Goal: Information Seeking & Learning: Learn about a topic

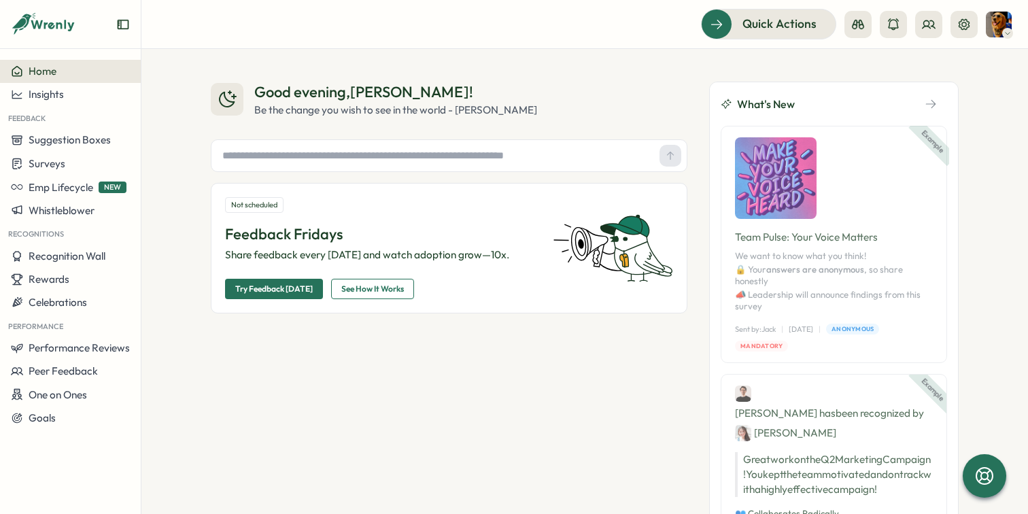
click at [696, 163] on div "Good evening , [PERSON_NAME] ! Be the change you wish to see in the world - [PE…" at bounding box center [585, 338] width 748 height 513
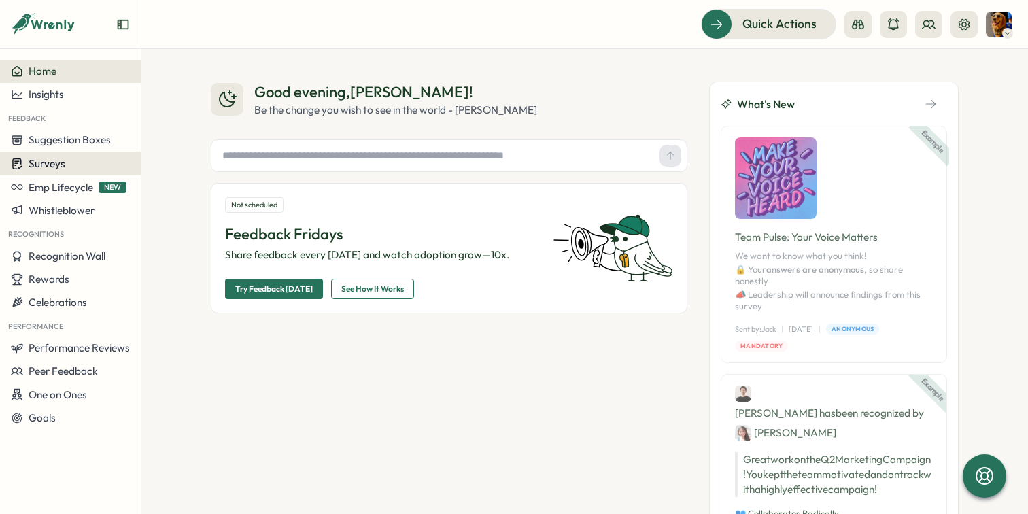
click at [51, 164] on span "Surveys" at bounding box center [47, 163] width 37 height 13
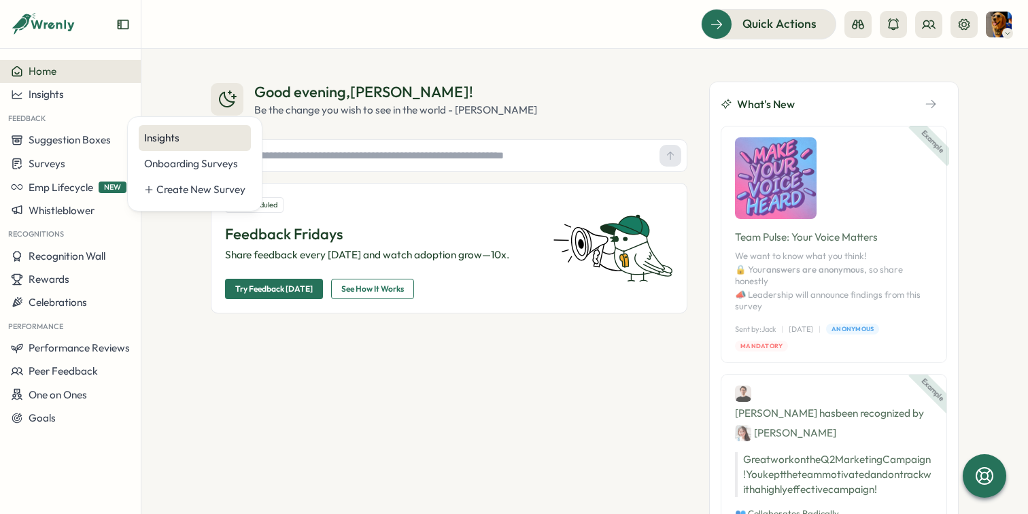
click at [158, 146] on div "Insights" at bounding box center [195, 138] width 112 height 26
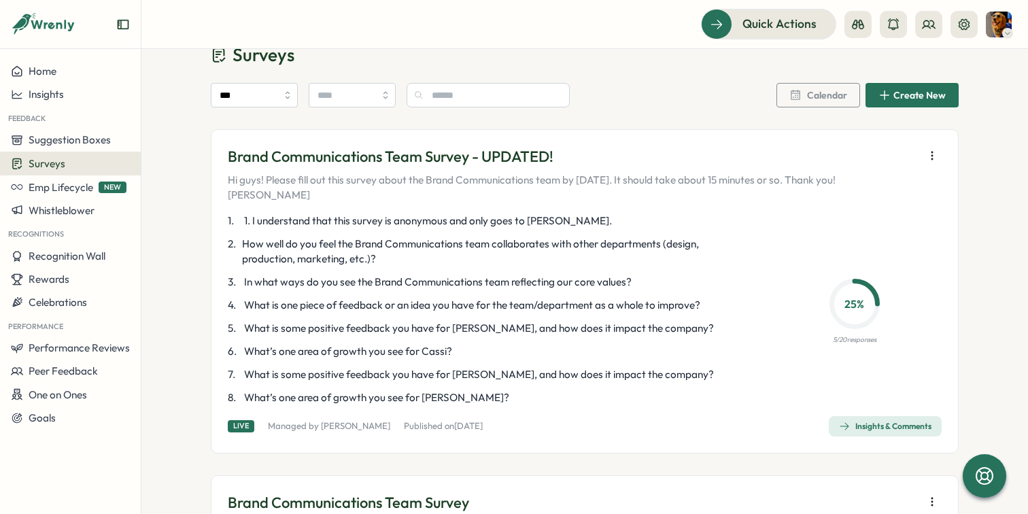
scroll to position [39, 0]
click at [878, 420] on div "Insights & Comments" at bounding box center [885, 425] width 92 height 11
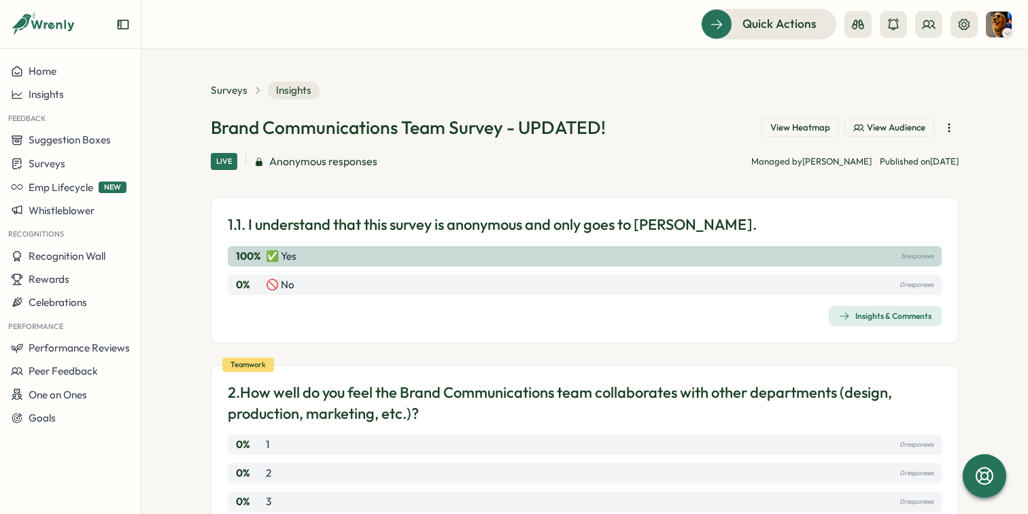
click at [909, 122] on span "View Audience" at bounding box center [895, 128] width 58 height 12
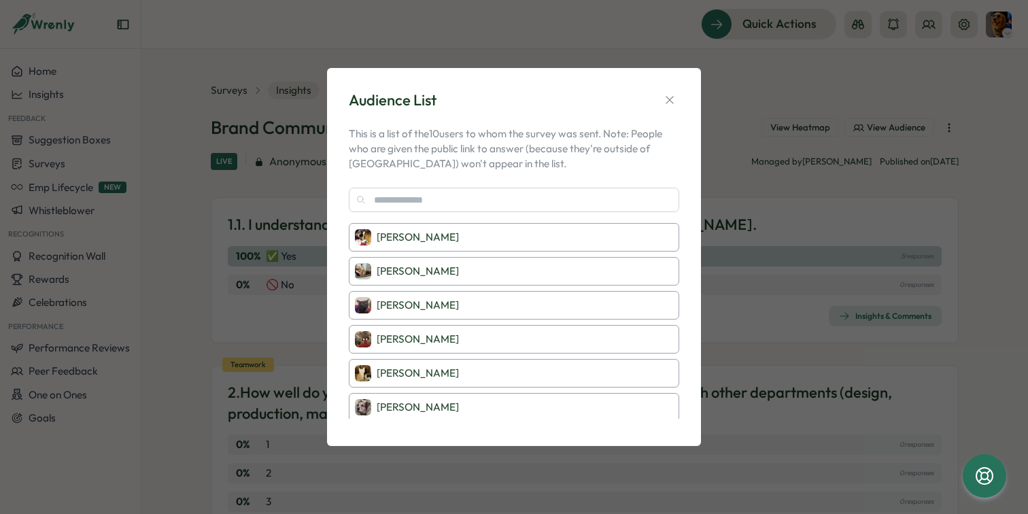
scroll to position [132, 0]
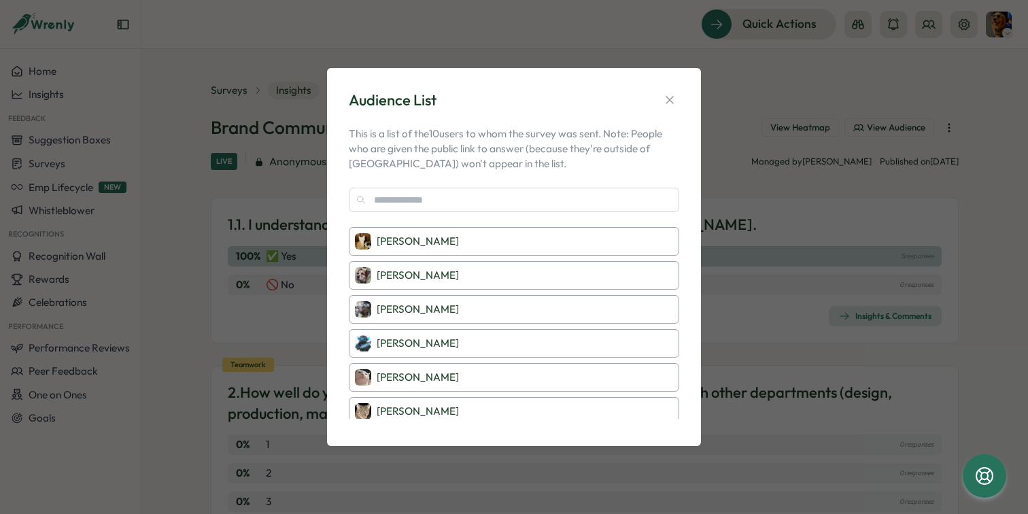
click at [766, 148] on div "Audience List This is a list of the 10 users to whom the survey was sent. Note:…" at bounding box center [514, 257] width 1028 height 514
click at [675, 103] on icon "button" at bounding box center [670, 100] width 14 height 14
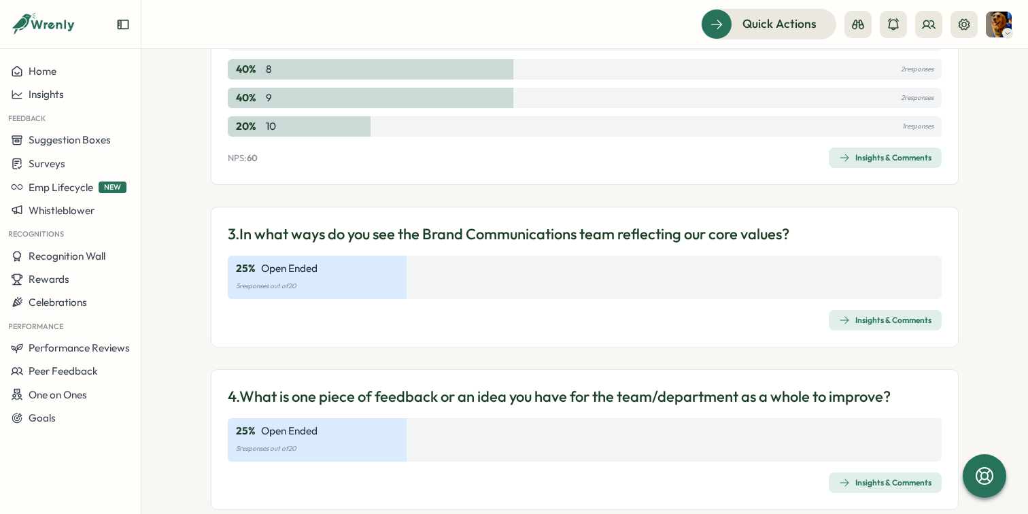
scroll to position [600, 0]
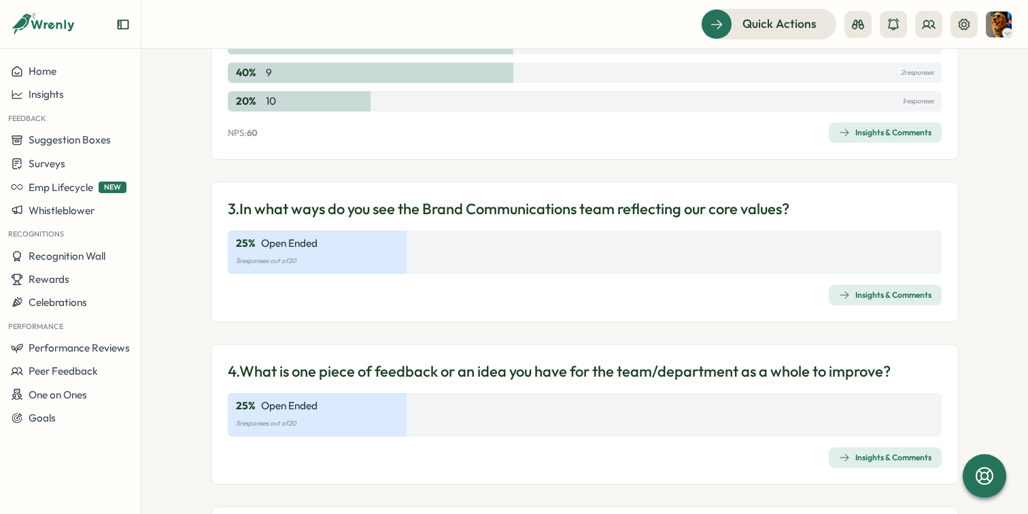
click at [646, 168] on div "1. 1. I understand that this survey is anonymous and only goes to [PERSON_NAME]…" at bounding box center [585, 365] width 748 height 1536
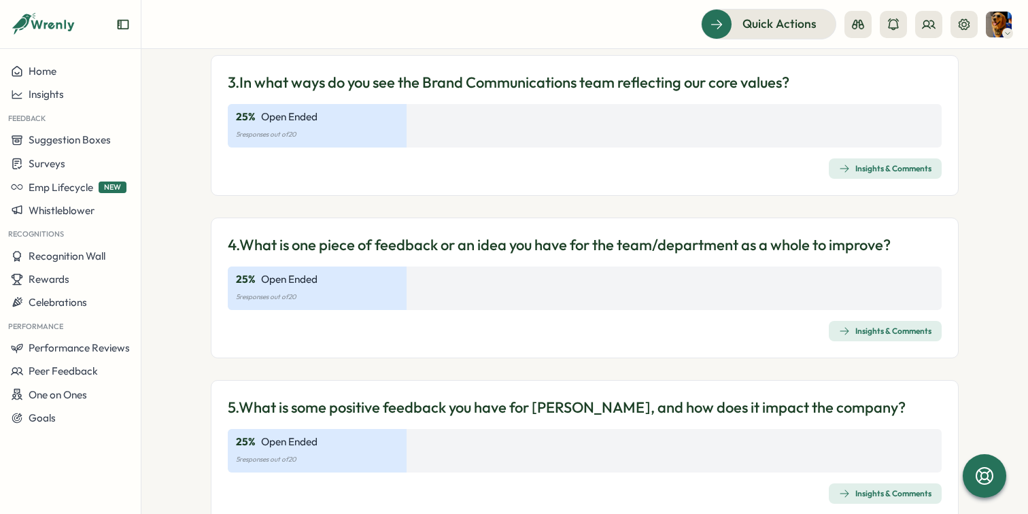
scroll to position [723, 0]
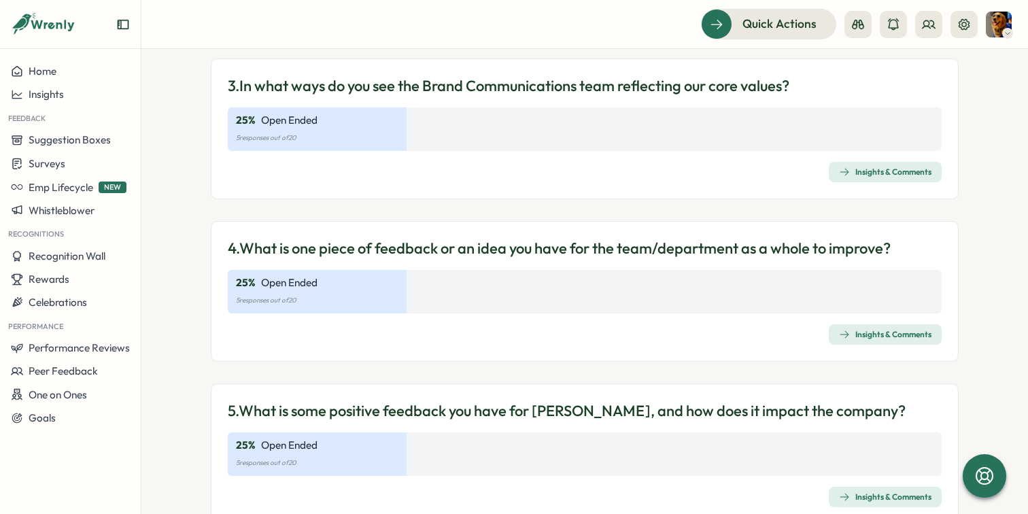
click at [868, 175] on div "Insights & Comments" at bounding box center [885, 171] width 92 height 11
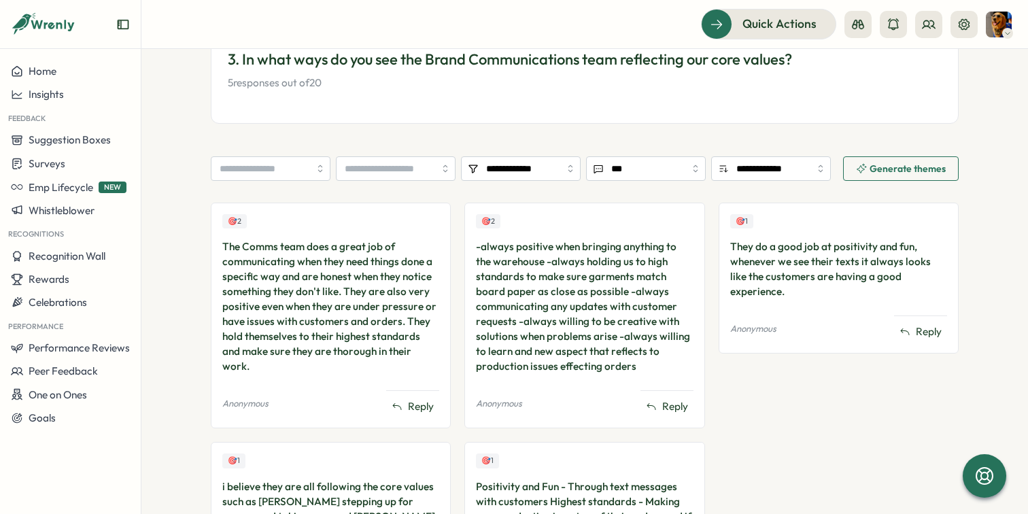
scroll to position [268, 0]
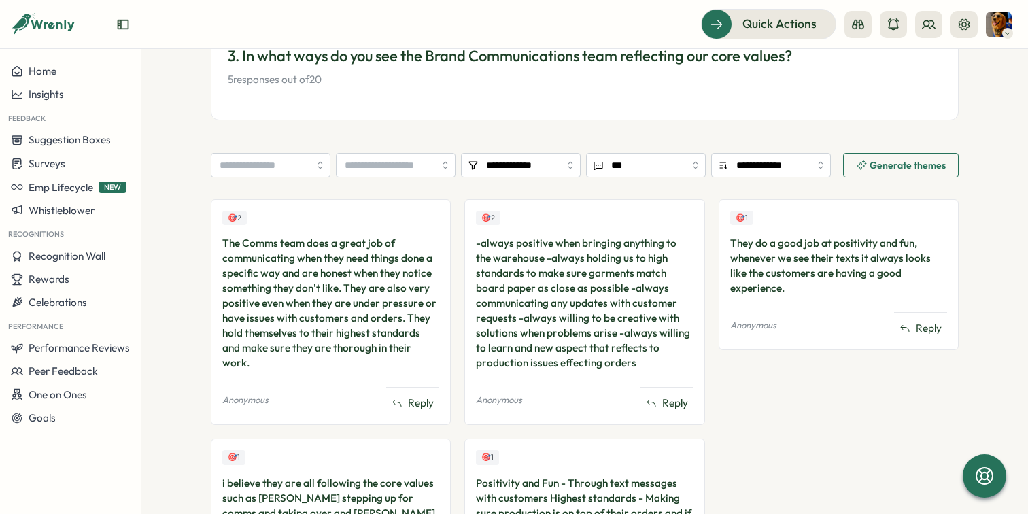
click at [451, 261] on div "🎯 2 The Comms team does a great job of communicating when they need things done…" at bounding box center [585, 408] width 748 height 419
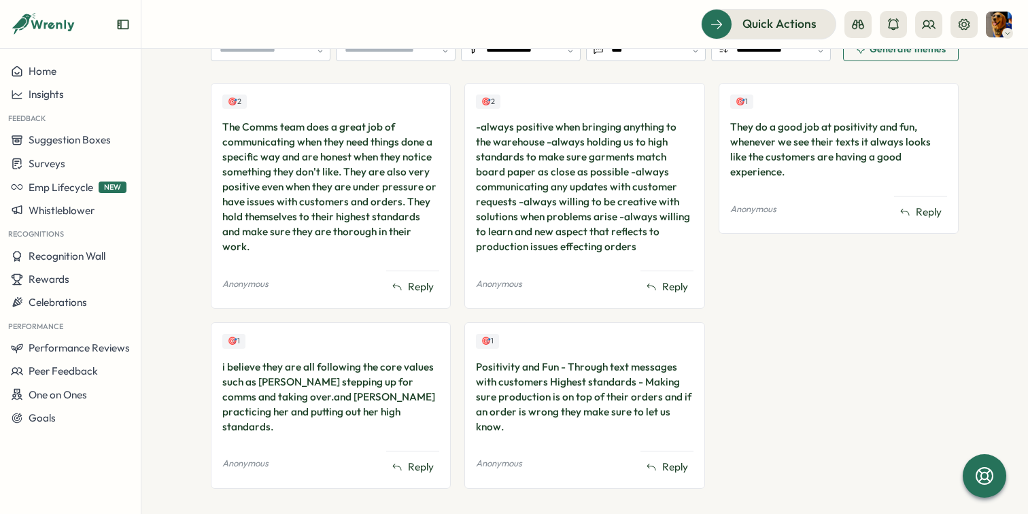
scroll to position [404, 0]
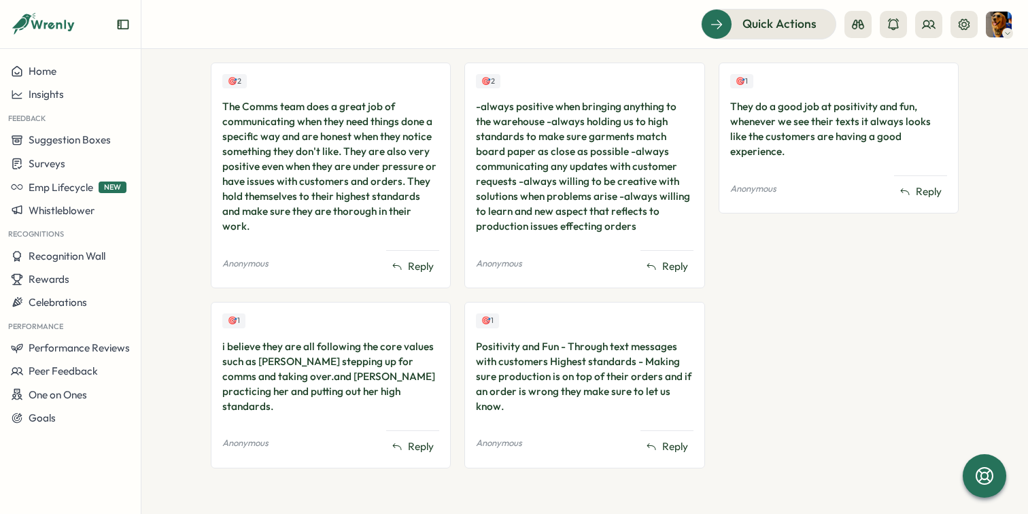
click at [451, 261] on div "🎯 2 The Comms team does a great job of communicating when they need things done…" at bounding box center [585, 272] width 748 height 419
click at [452, 260] on div "🎯 2 The Comms team does a great job of communicating when they need things done…" at bounding box center [585, 272] width 748 height 419
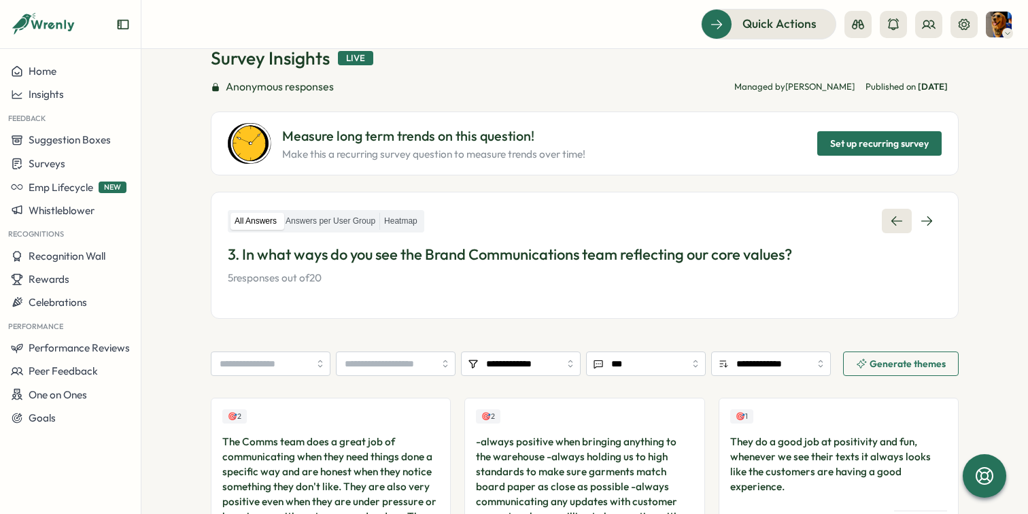
scroll to position [90, 0]
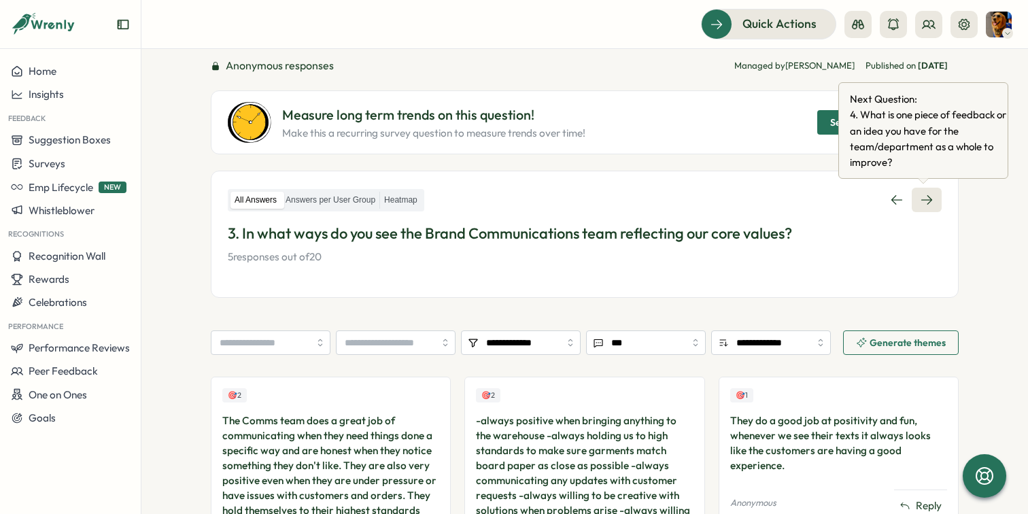
click at [930, 207] on link at bounding box center [926, 200] width 30 height 24
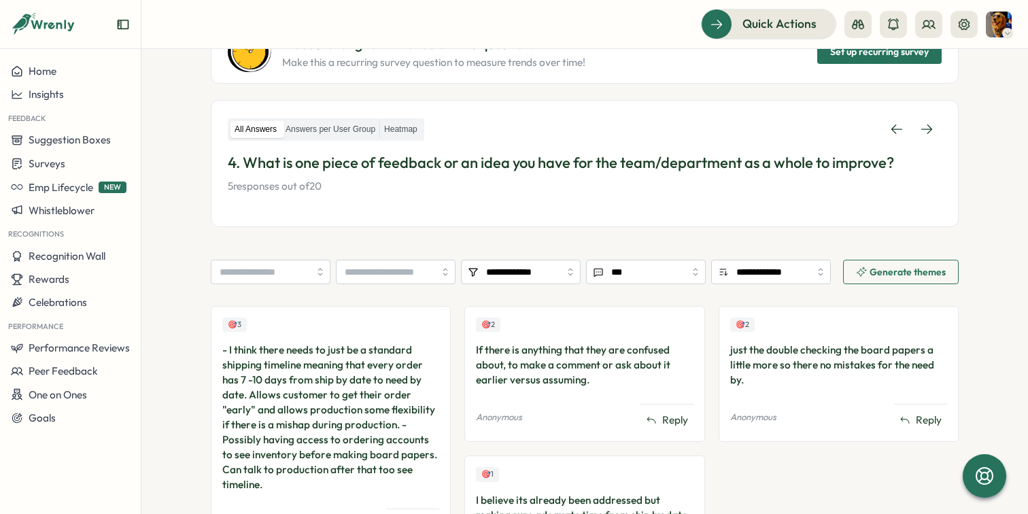
scroll to position [190, 0]
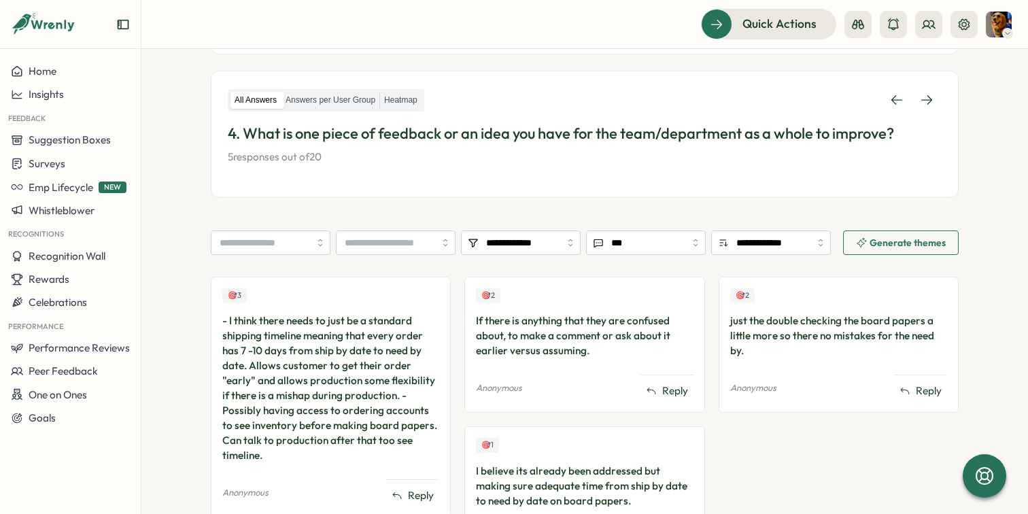
click at [453, 360] on div "🎯 3 - I think there needs to just be a standard shipping timeline meaning that …" at bounding box center [585, 494] width 748 height 434
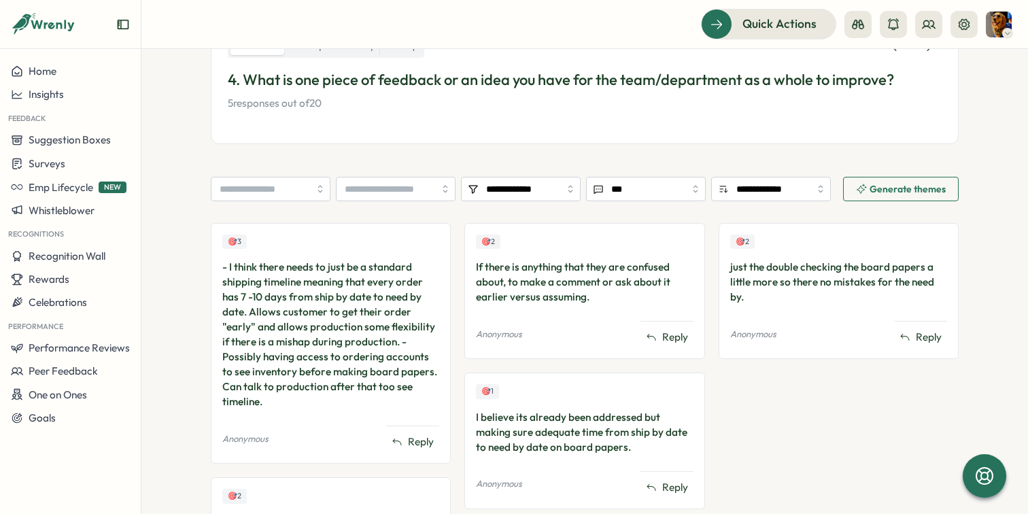
scroll to position [245, 0]
click at [453, 308] on div "🎯 3 - I think there needs to just be a standard shipping timeline meaning that …" at bounding box center [585, 439] width 748 height 434
click at [451, 308] on div "🎯 3 - I think there needs to just be a standard shipping timeline meaning that …" at bounding box center [585, 439] width 748 height 434
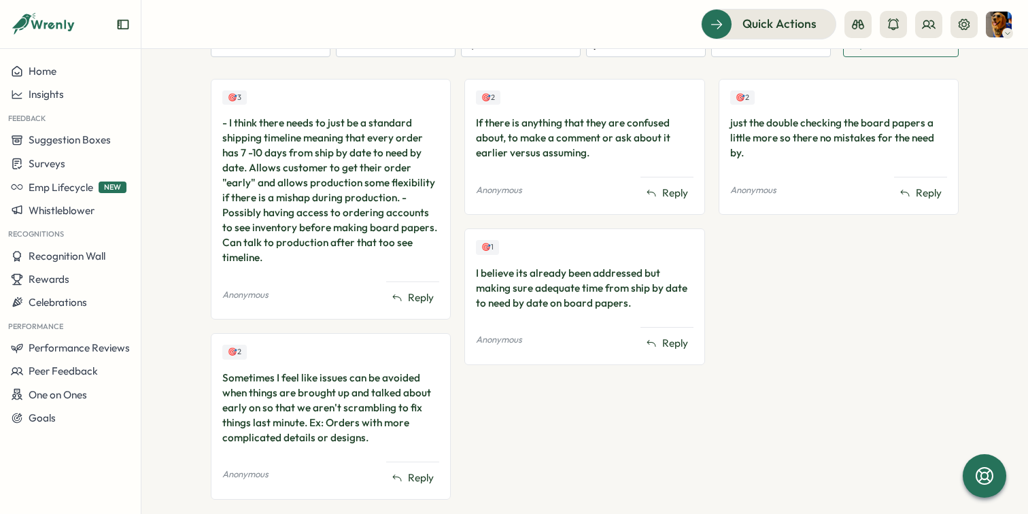
scroll to position [404, 0]
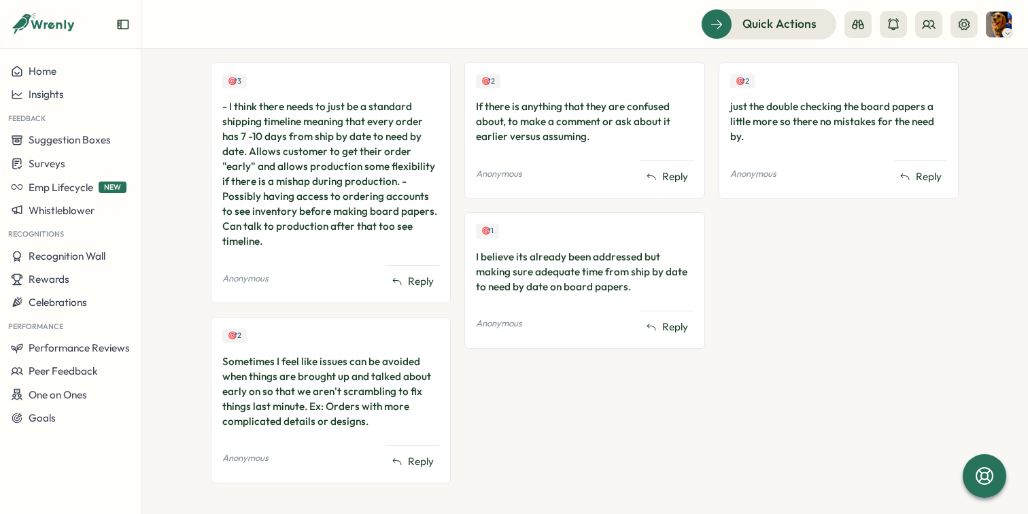
click at [451, 315] on div "🎯 3 - I think there needs to just be a standard shipping timeline meaning that …" at bounding box center [585, 280] width 748 height 434
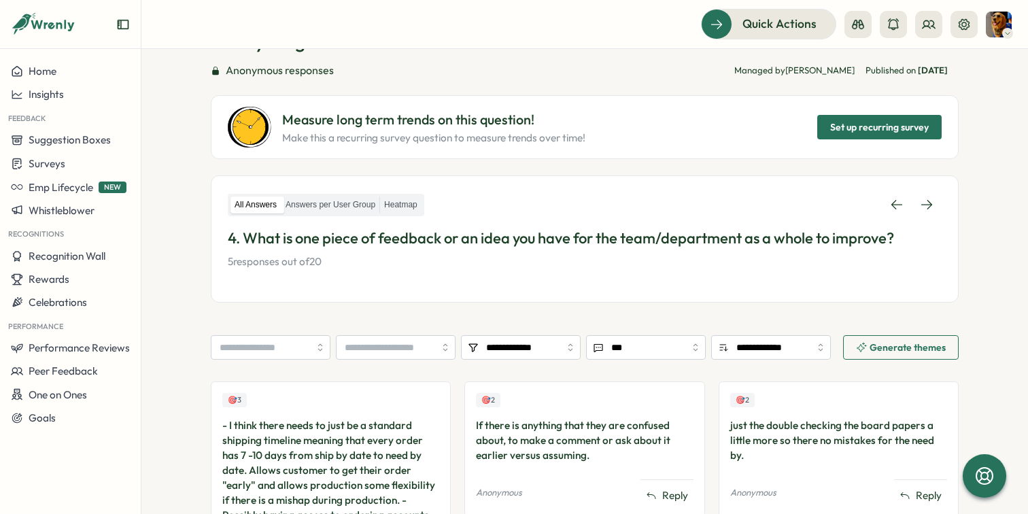
scroll to position [116, 0]
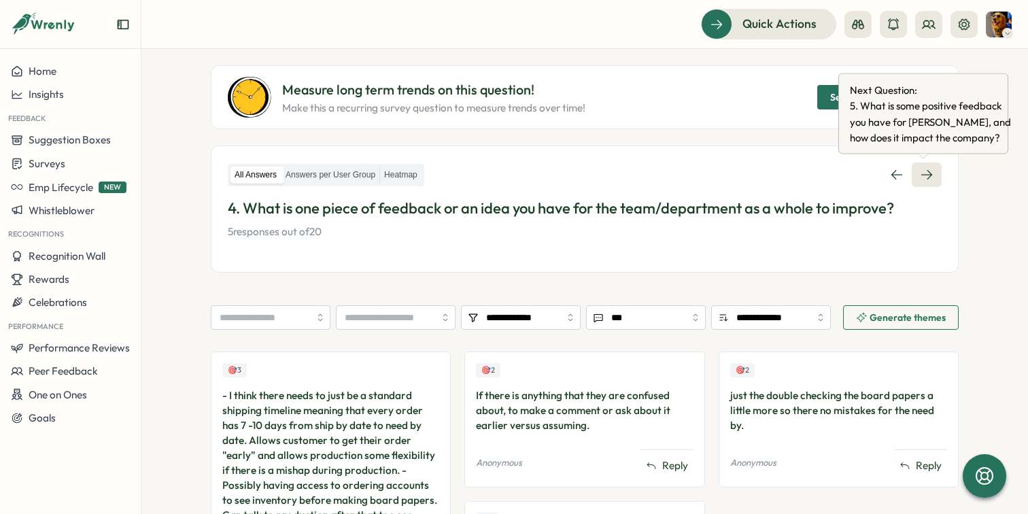
click at [928, 166] on link at bounding box center [926, 174] width 30 height 24
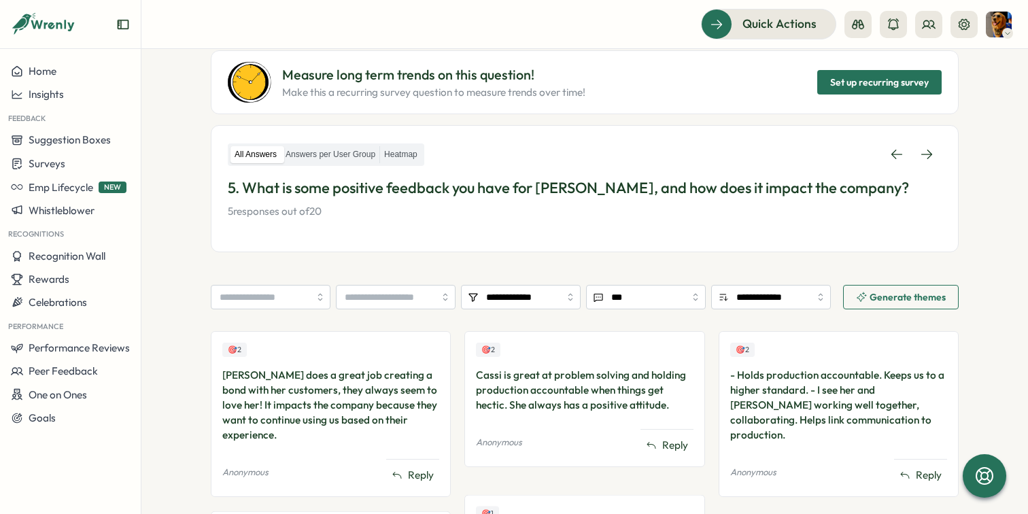
scroll to position [182, 0]
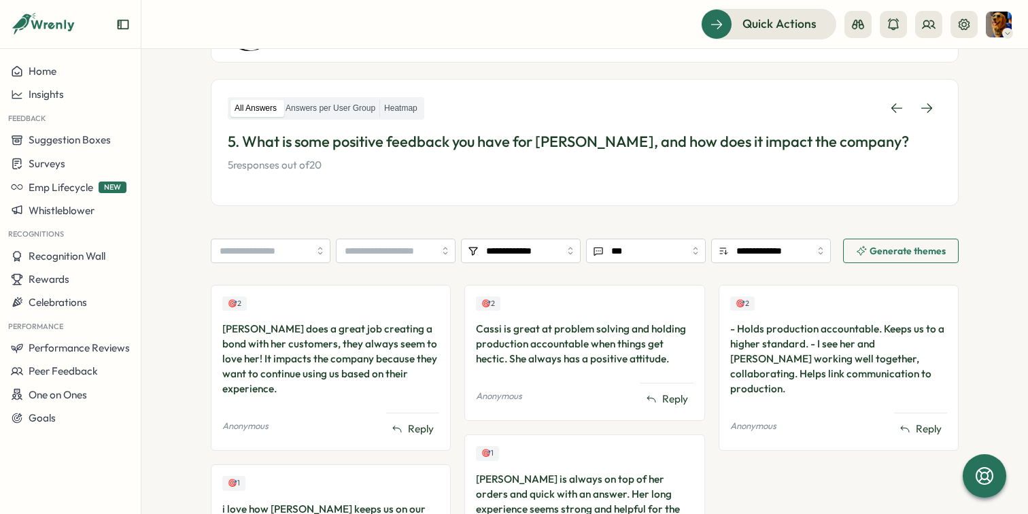
click at [453, 343] on div "🎯 2 [PERSON_NAME] does a great job creating a bond with her customers, they alw…" at bounding box center [585, 442] width 748 height 314
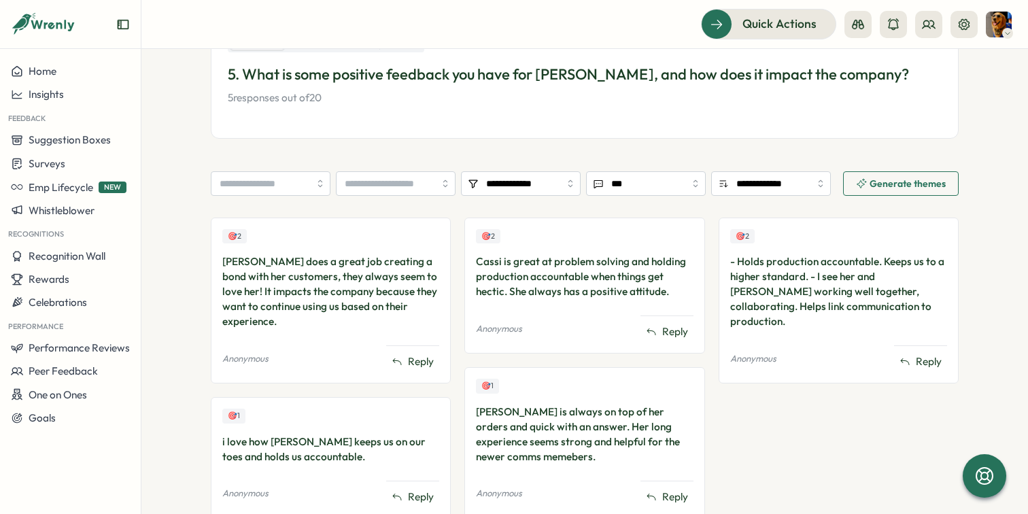
scroll to position [260, 0]
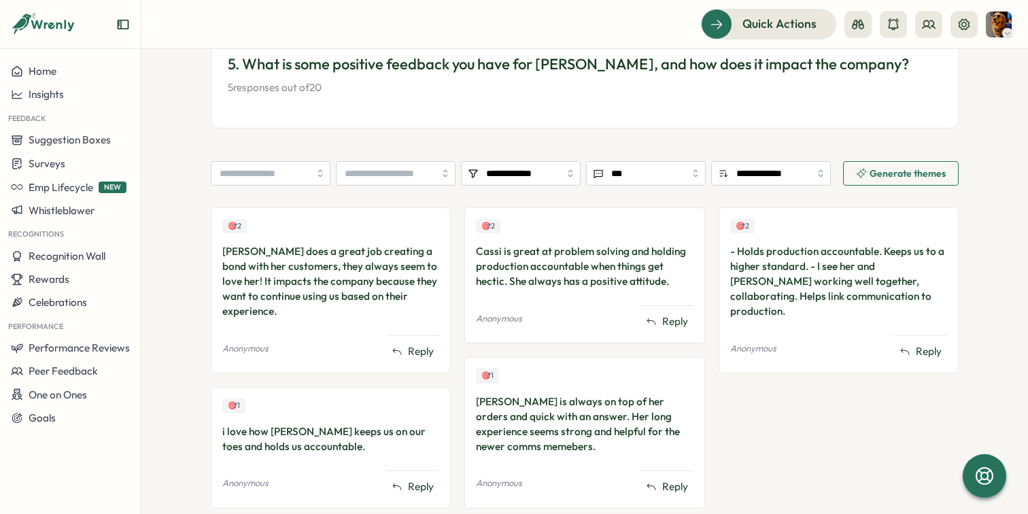
click at [453, 343] on div "🎯 2 [PERSON_NAME] does a great job creating a bond with her customers, they alw…" at bounding box center [585, 364] width 748 height 314
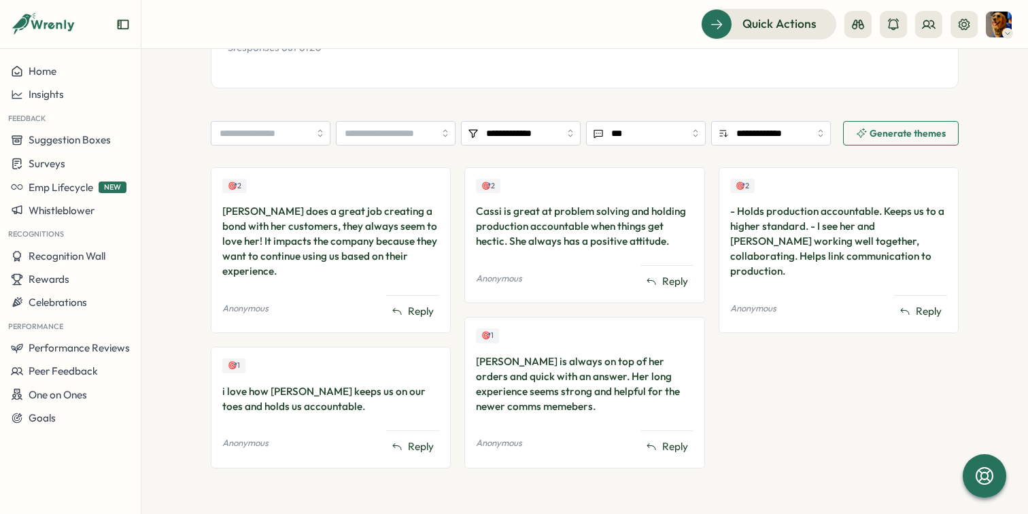
click at [453, 343] on div "🎯 2 [PERSON_NAME] does a great job creating a bond with her customers, they alw…" at bounding box center [585, 324] width 748 height 314
click at [451, 343] on div "🎯 2 [PERSON_NAME] does a great job creating a bond with her customers, they alw…" at bounding box center [585, 324] width 748 height 314
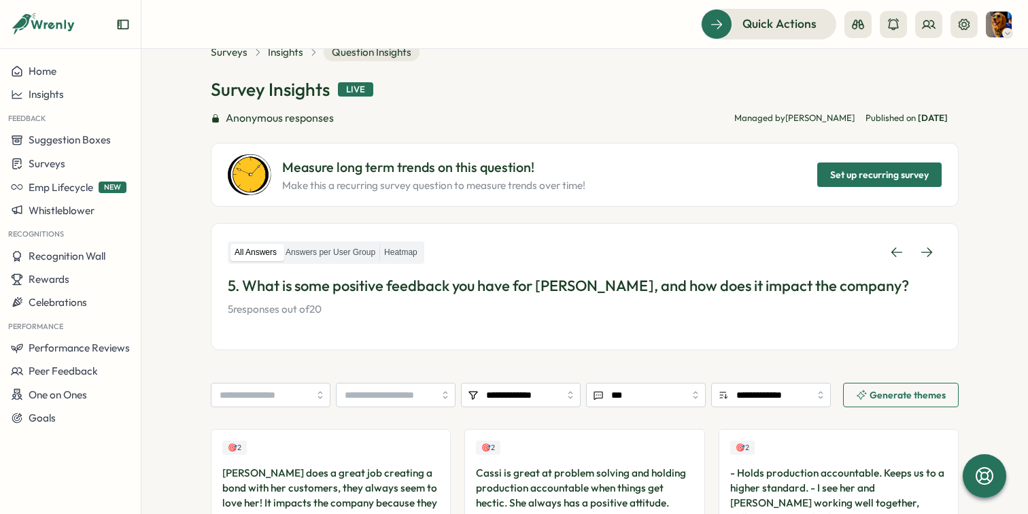
scroll to position [46, 0]
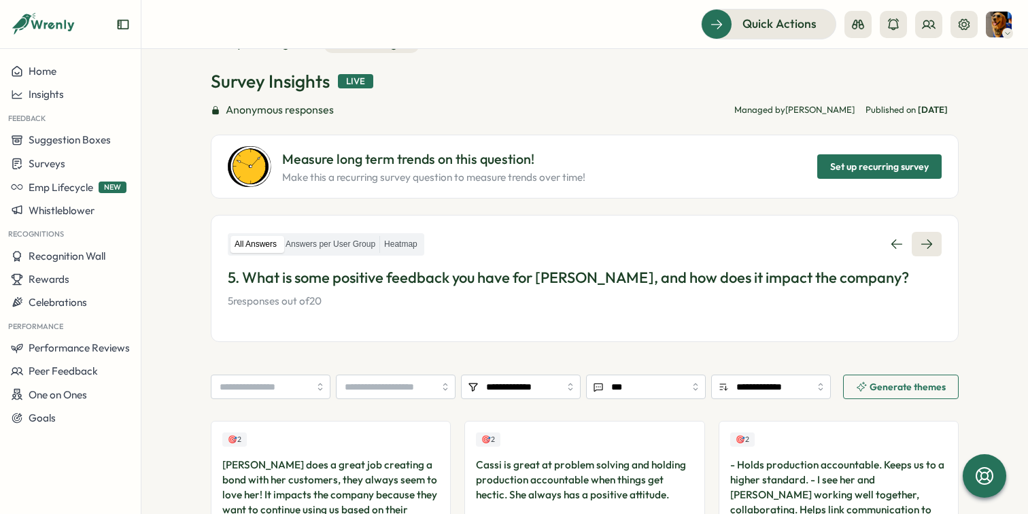
click at [922, 248] on icon at bounding box center [926, 244] width 14 height 14
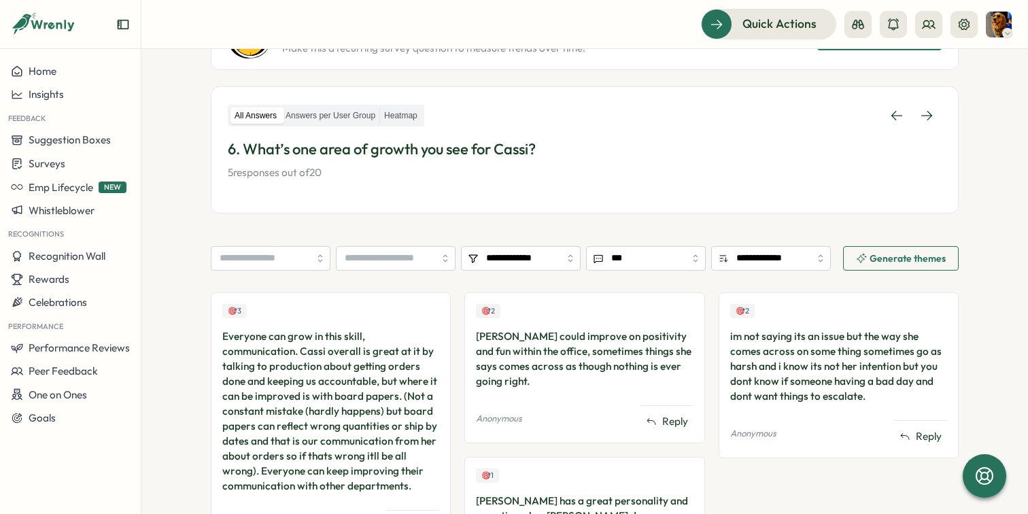
scroll to position [198, 0]
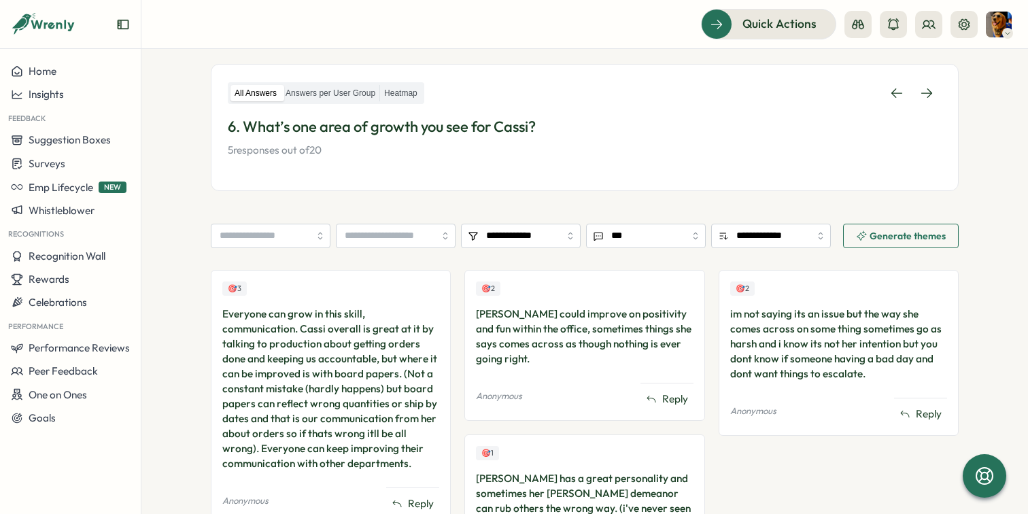
click at [453, 340] on div "🎯 3 Everyone can grow in this skill, communication. Cassi overall is great at i…" at bounding box center [585, 501] width 748 height 463
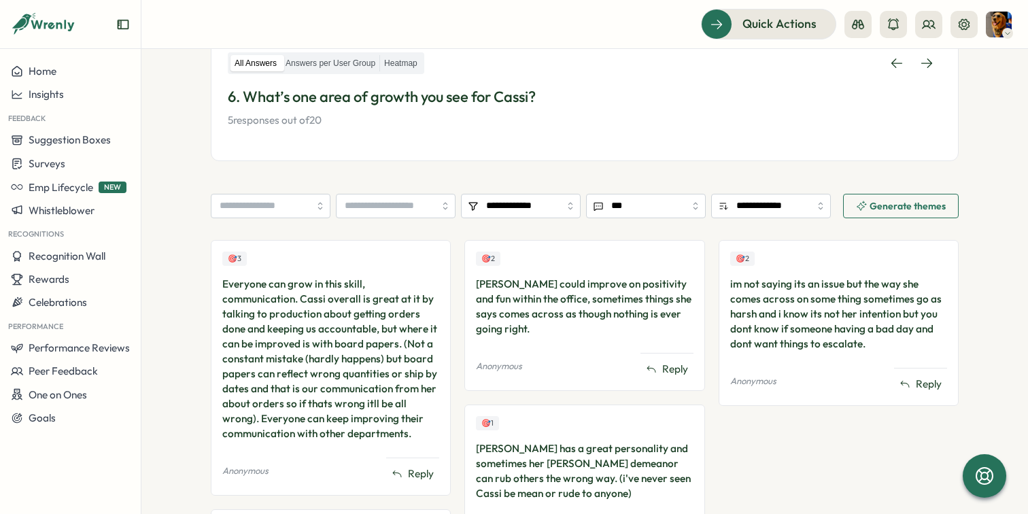
scroll to position [262, 0]
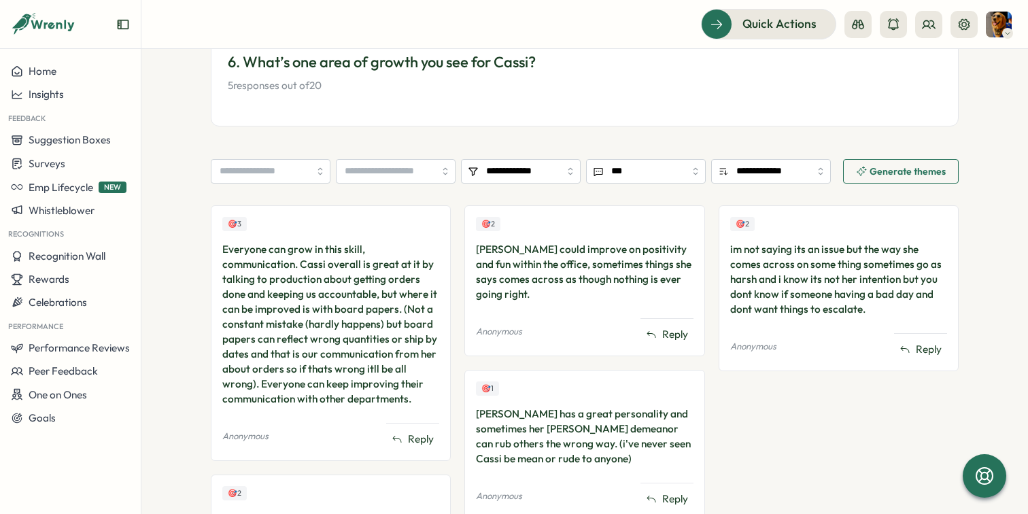
click at [705, 258] on div "🎯 3 Everyone can grow in this skill, communication. Cassi overall is great at i…" at bounding box center [585, 436] width 748 height 463
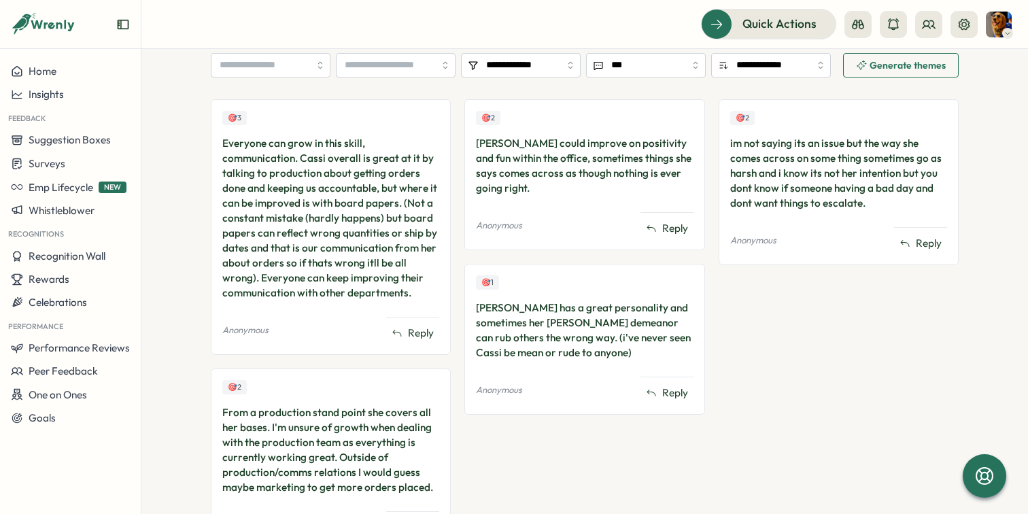
scroll to position [381, 0]
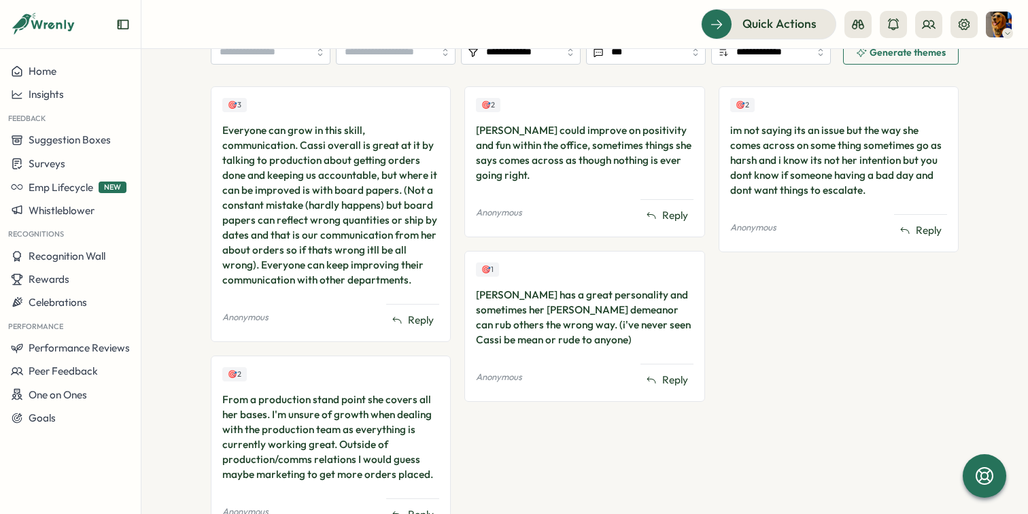
click at [198, 365] on section "**********" at bounding box center [584, 281] width 886 height 465
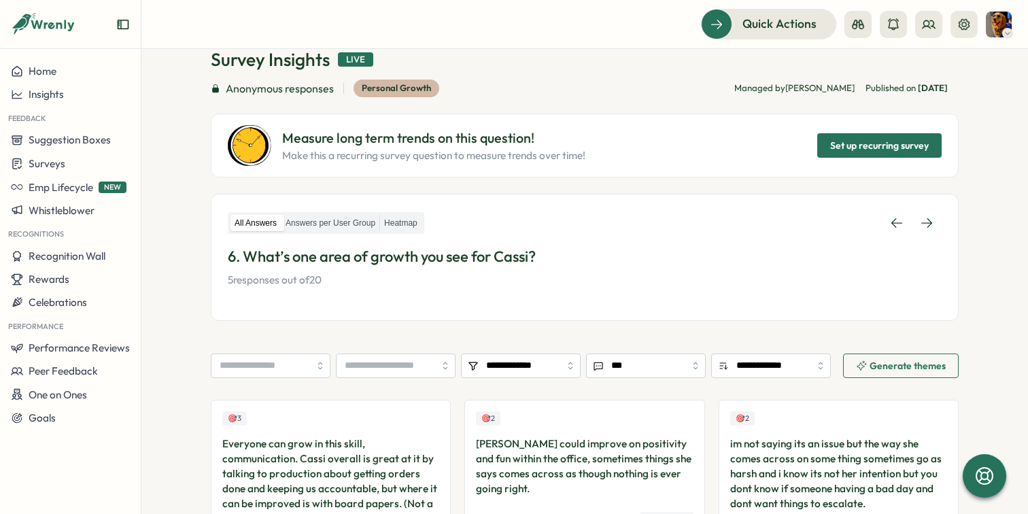
scroll to position [0, 0]
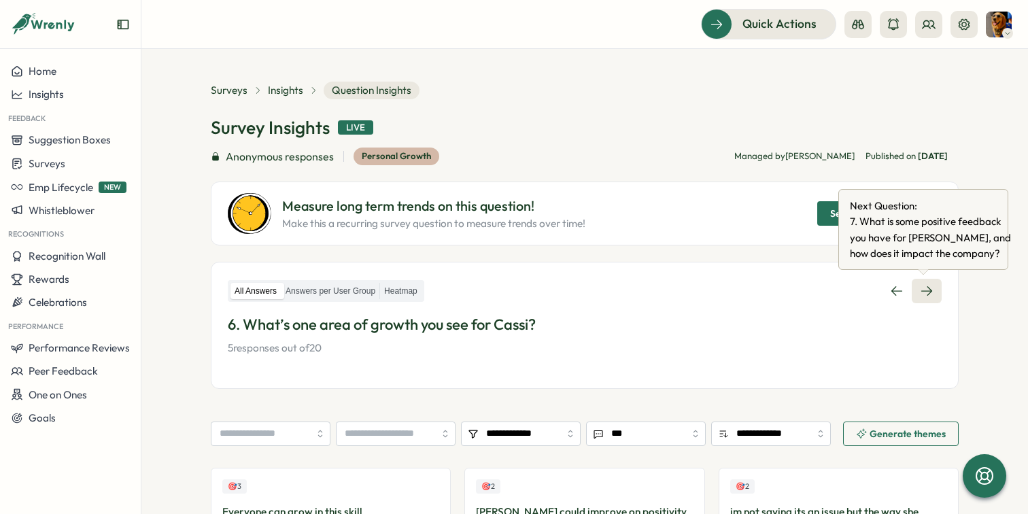
click at [921, 282] on link at bounding box center [926, 291] width 30 height 24
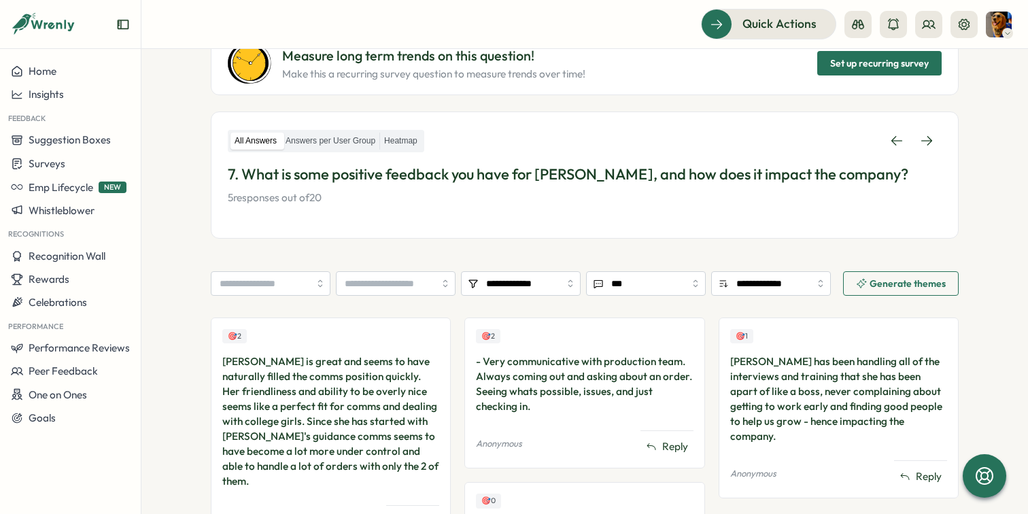
scroll to position [199, 0]
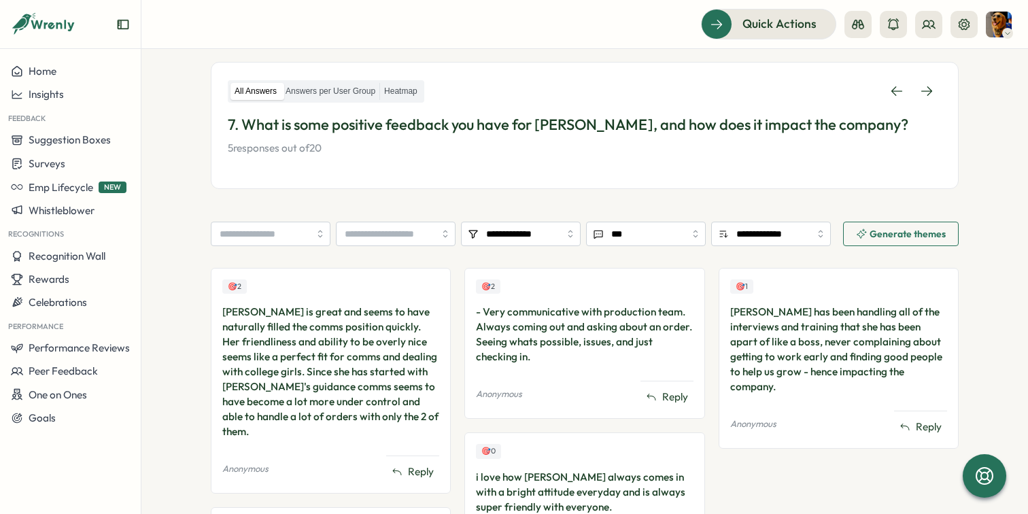
click at [451, 323] on div "🎯 2 [PERSON_NAME] is great and seems to have naturally filled the comms positio…" at bounding box center [585, 477] width 748 height 419
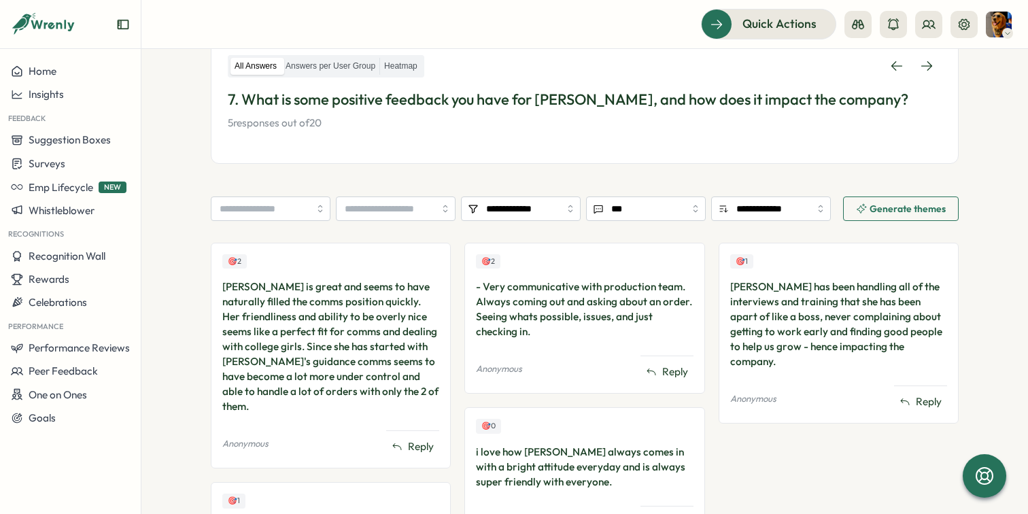
scroll to position [224, 0]
click at [451, 323] on div "🎯 2 [PERSON_NAME] is great and seems to have naturally filled the comms positio…" at bounding box center [585, 452] width 748 height 419
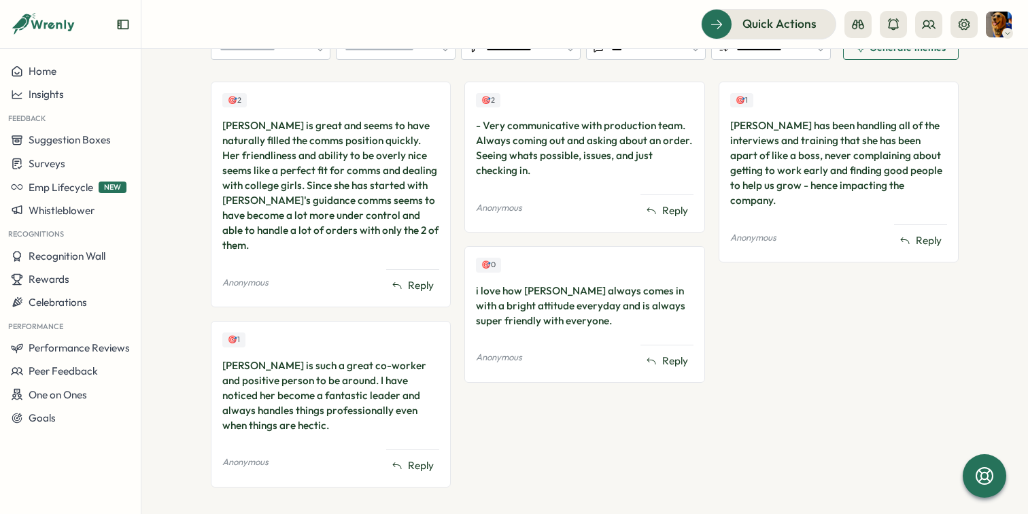
scroll to position [389, 0]
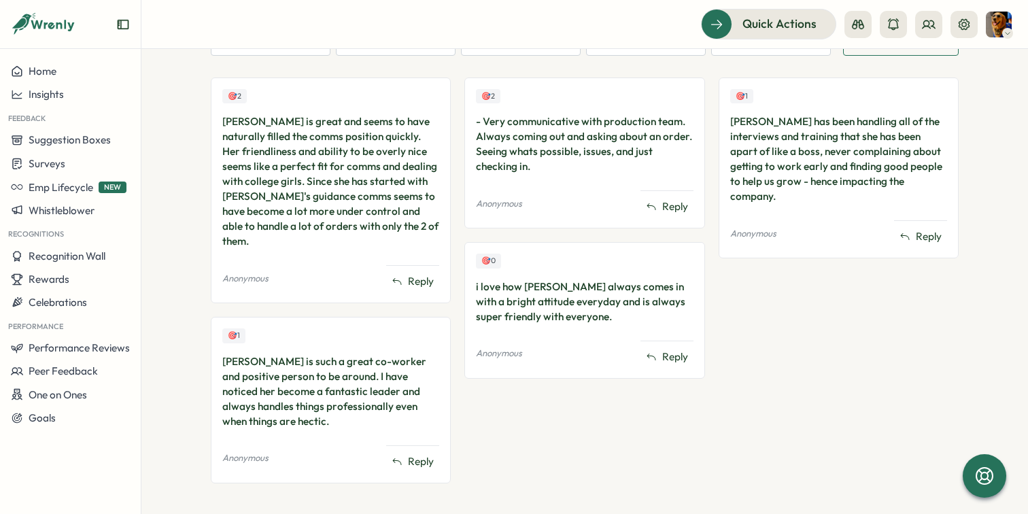
click at [451, 323] on div "🎯 2 [PERSON_NAME] is great and seems to have naturally filled the comms positio…" at bounding box center [585, 286] width 748 height 419
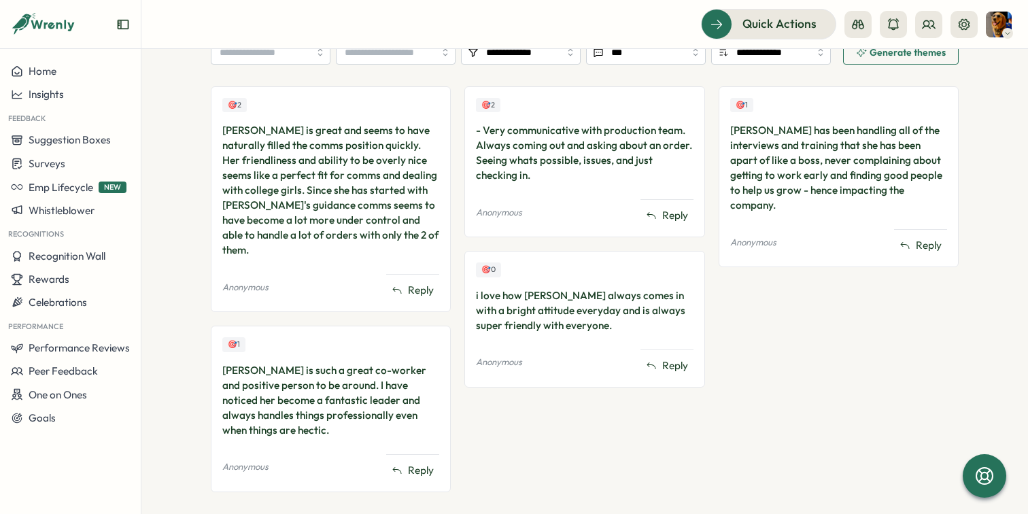
scroll to position [0, 0]
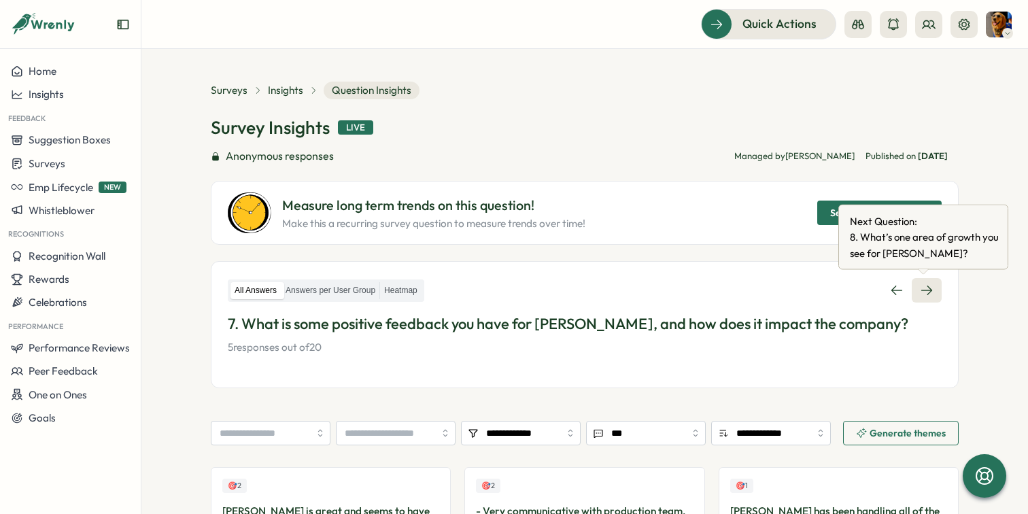
click at [924, 285] on icon at bounding box center [926, 290] width 14 height 14
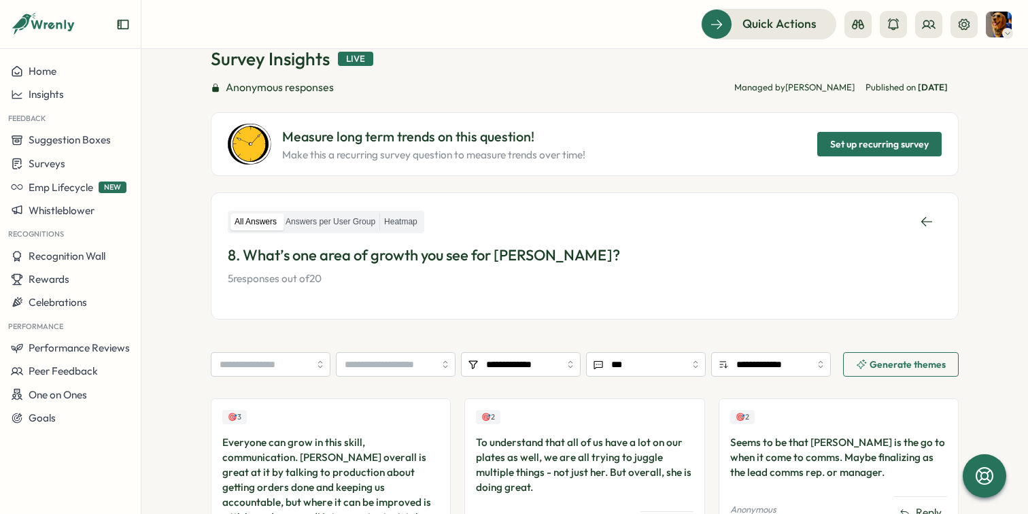
scroll to position [105, 0]
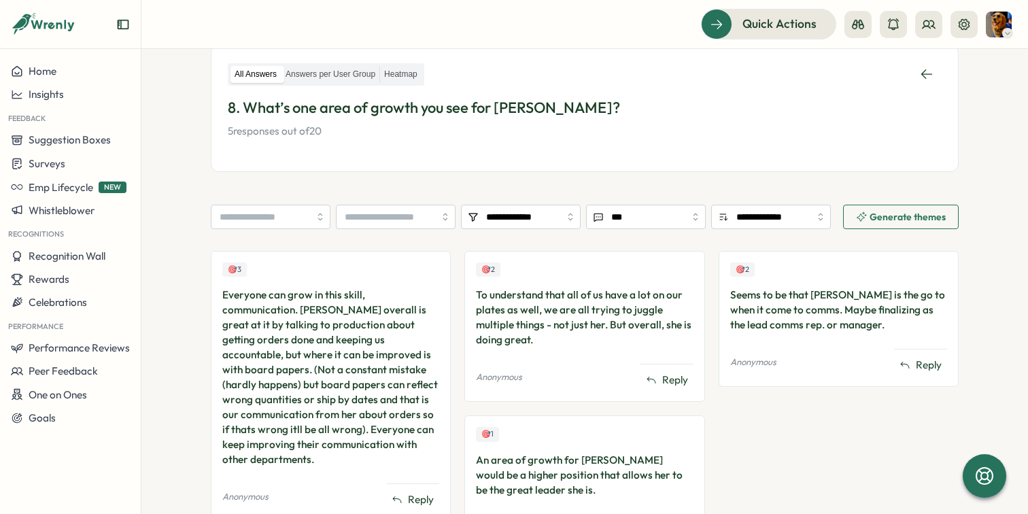
scroll to position [209, 0]
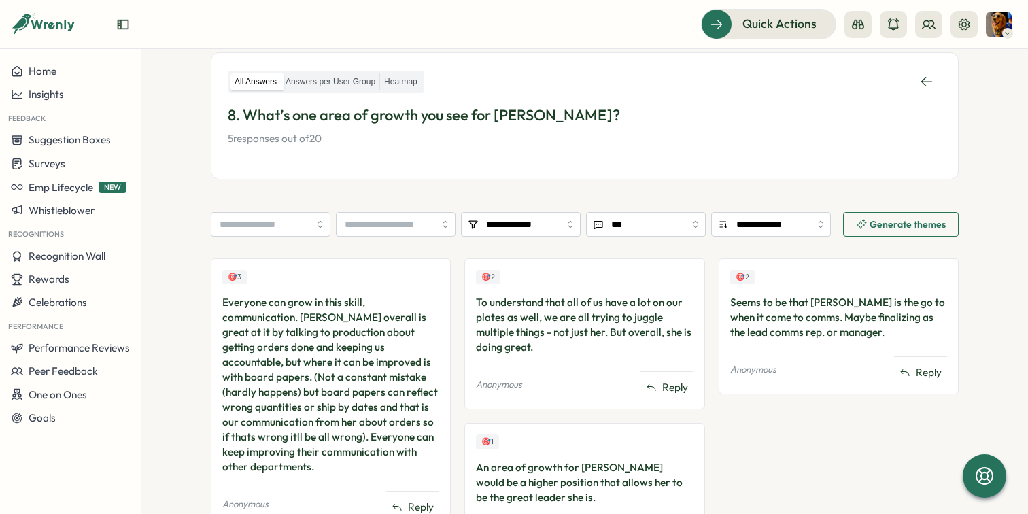
click at [193, 289] on section "**********" at bounding box center [584, 281] width 886 height 465
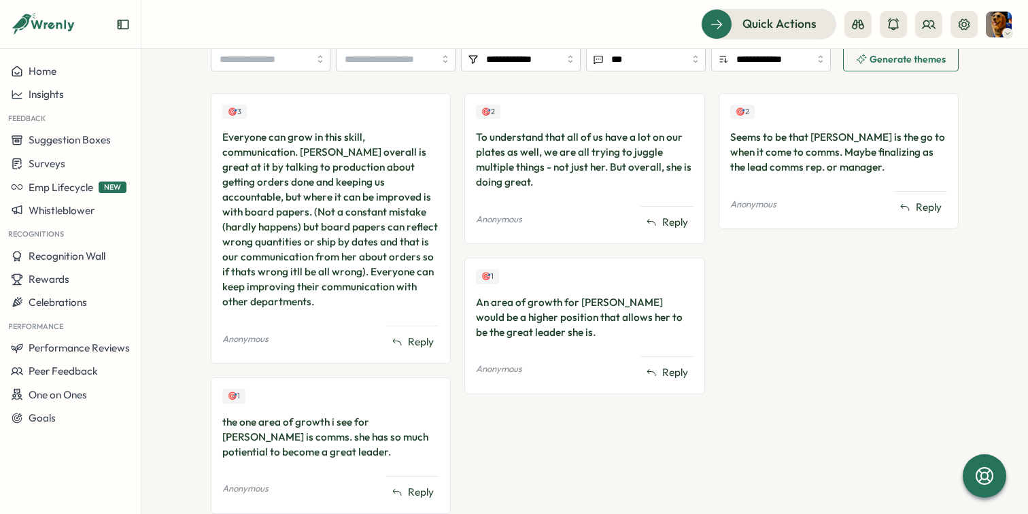
scroll to position [404, 0]
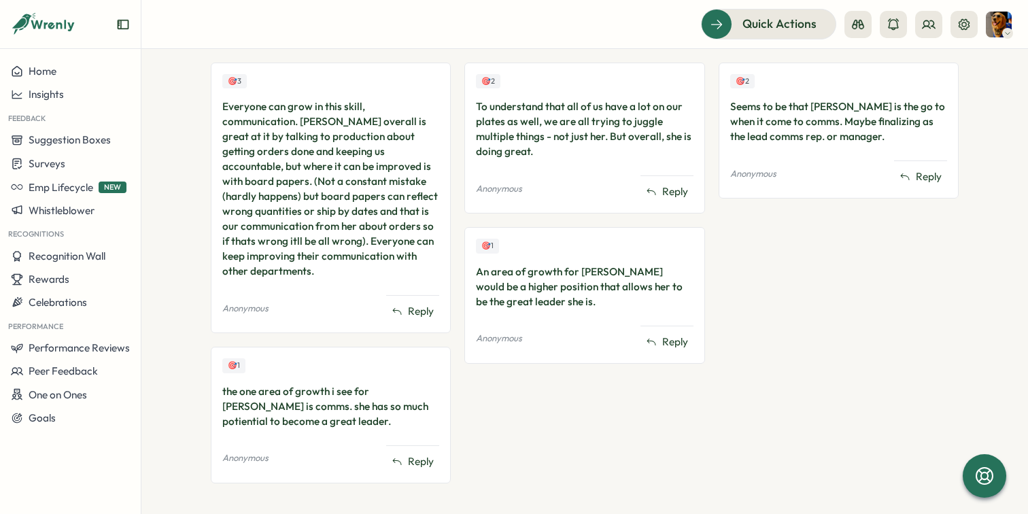
click at [197, 345] on section "**********" at bounding box center [584, 281] width 886 height 465
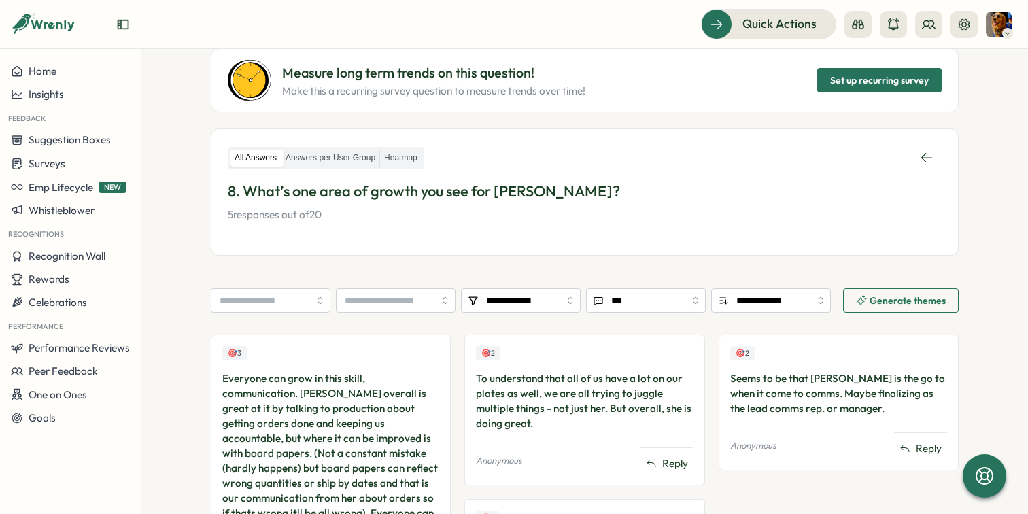
scroll to position [0, 0]
